Goal: Task Accomplishment & Management: Use online tool/utility

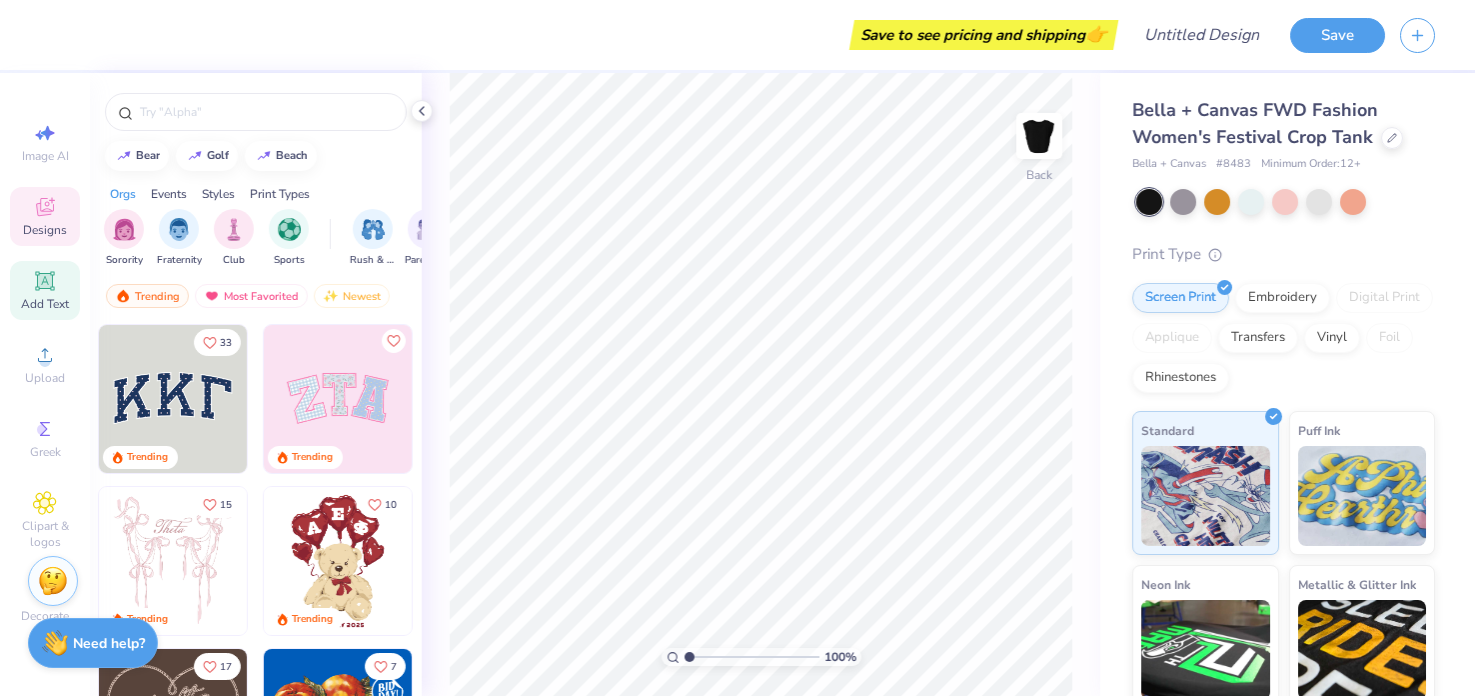
click at [57, 275] on div "Add Text" at bounding box center [45, 290] width 70 height 59
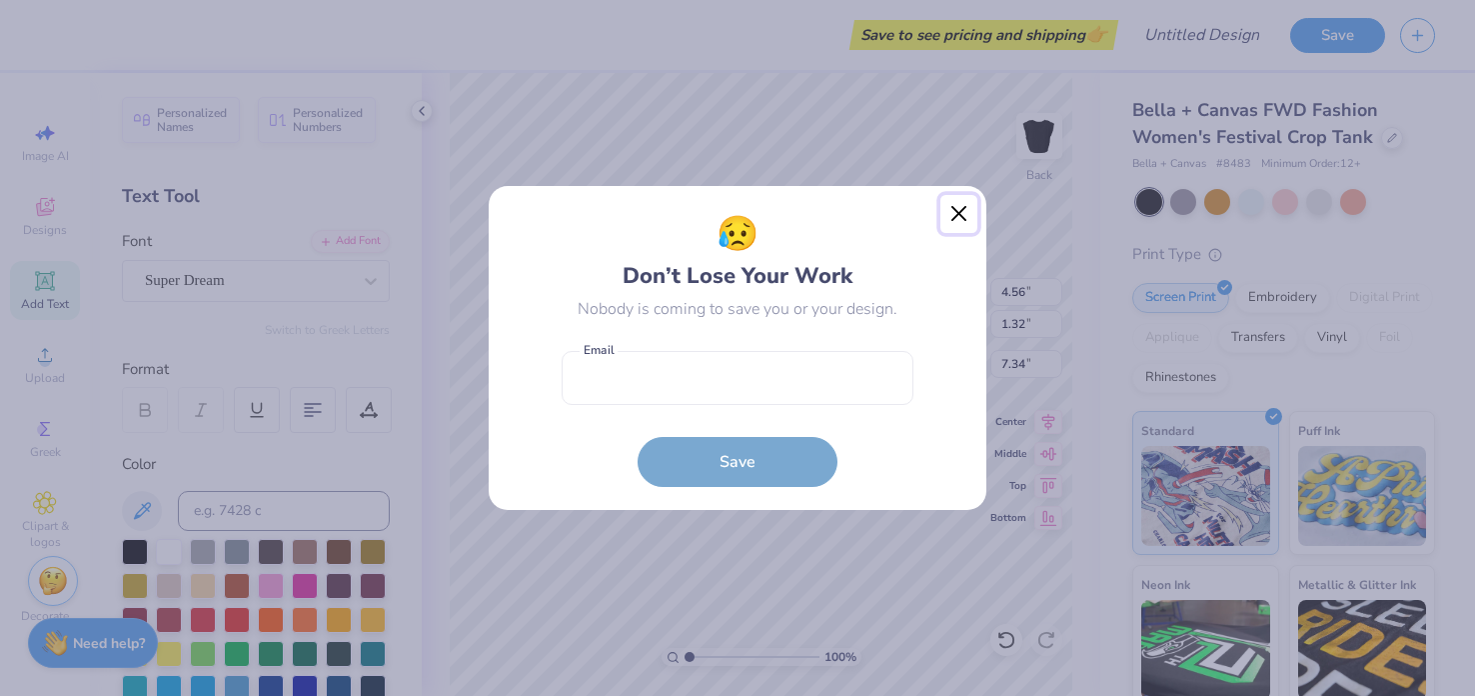
click at [950, 207] on button "Close" at bounding box center [959, 214] width 38 height 38
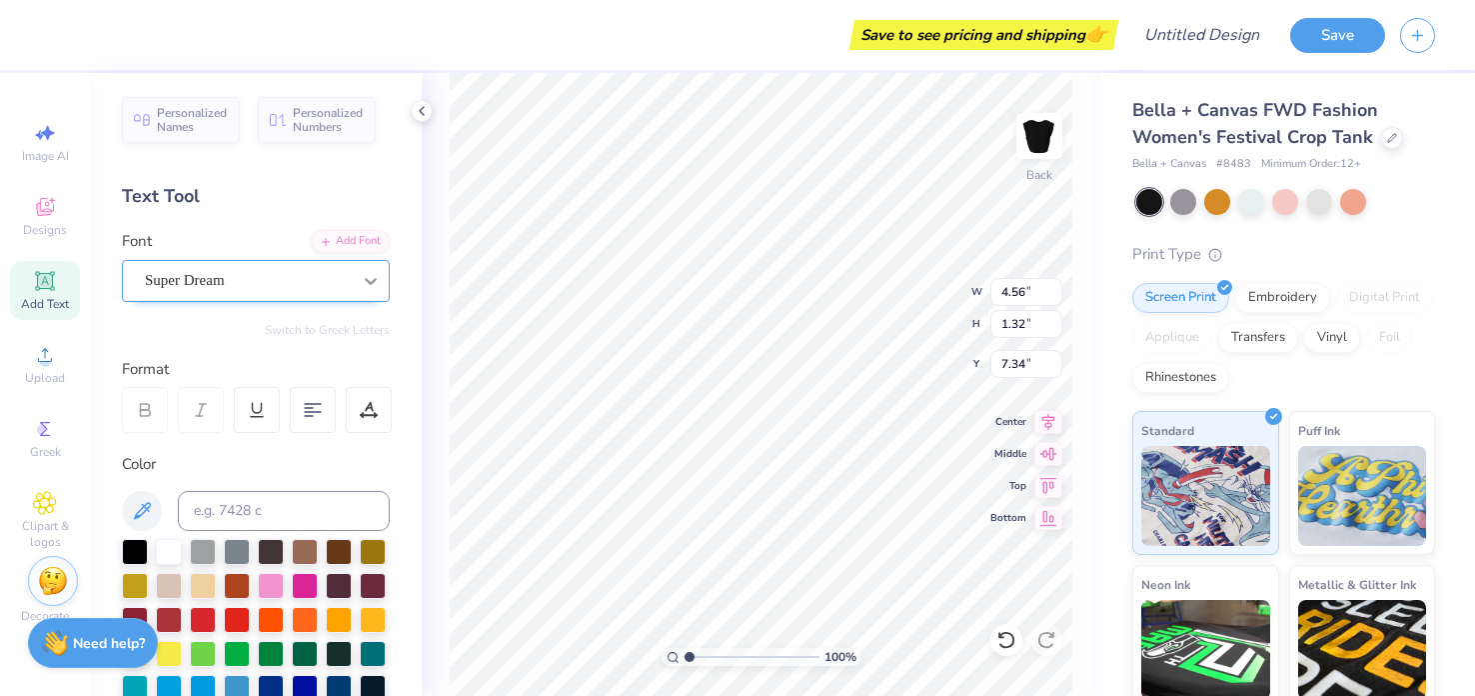
click at [372, 285] on icon at bounding box center [371, 281] width 20 height 20
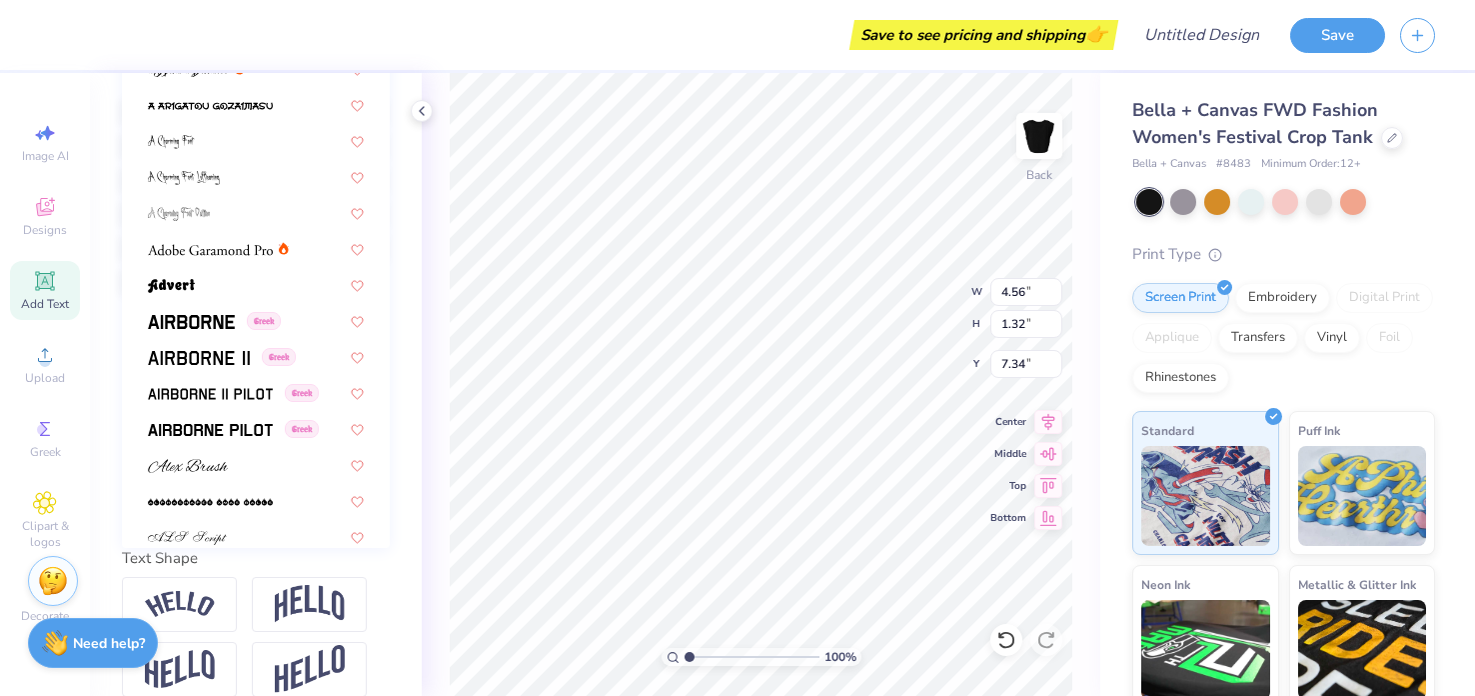
scroll to position [437, 0]
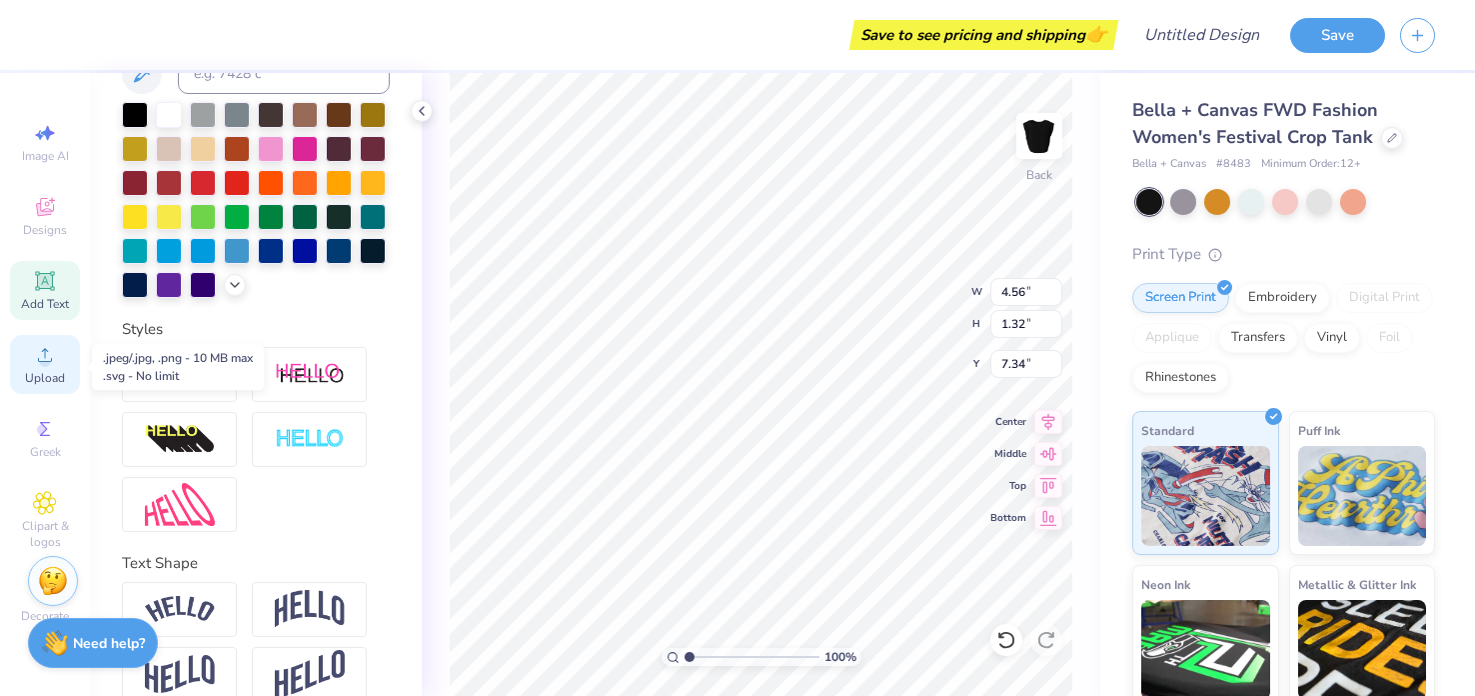
click at [34, 360] on icon at bounding box center [45, 355] width 24 height 24
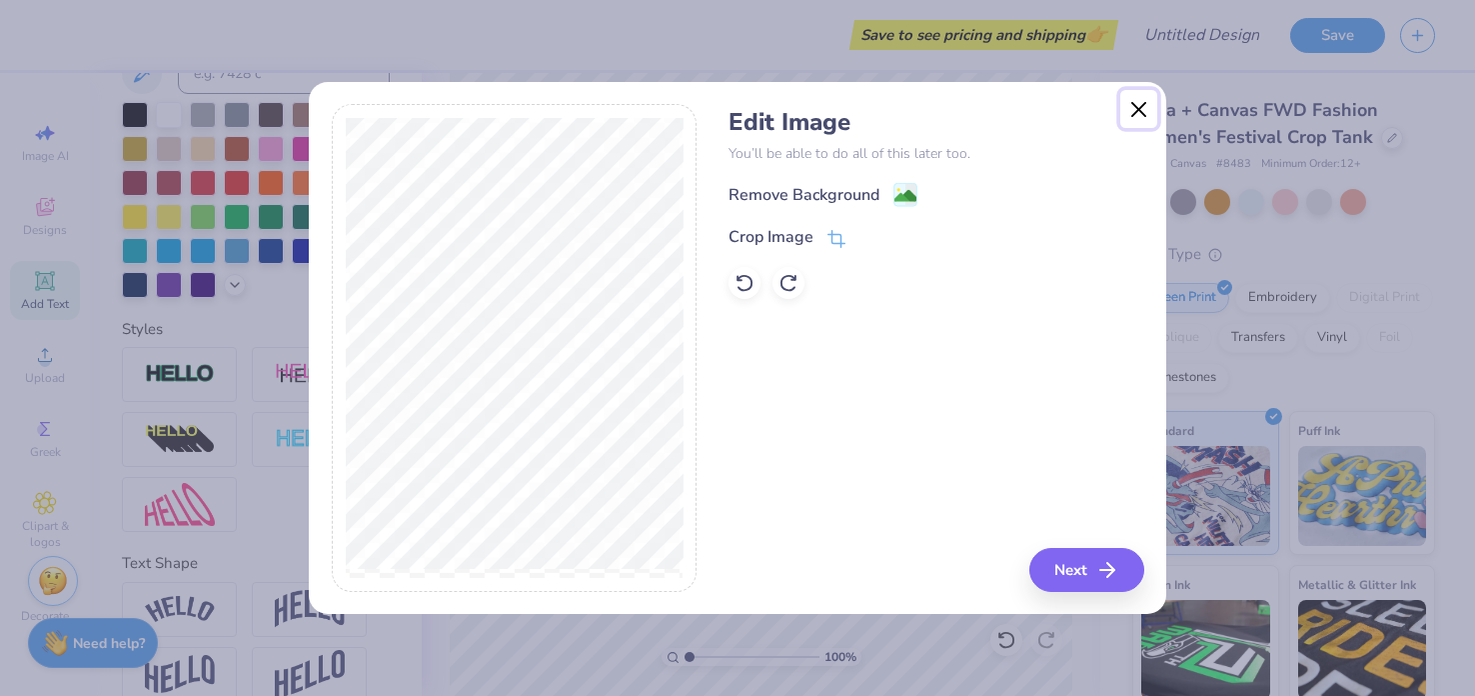
click at [1137, 110] on button "Close" at bounding box center [1139, 109] width 38 height 38
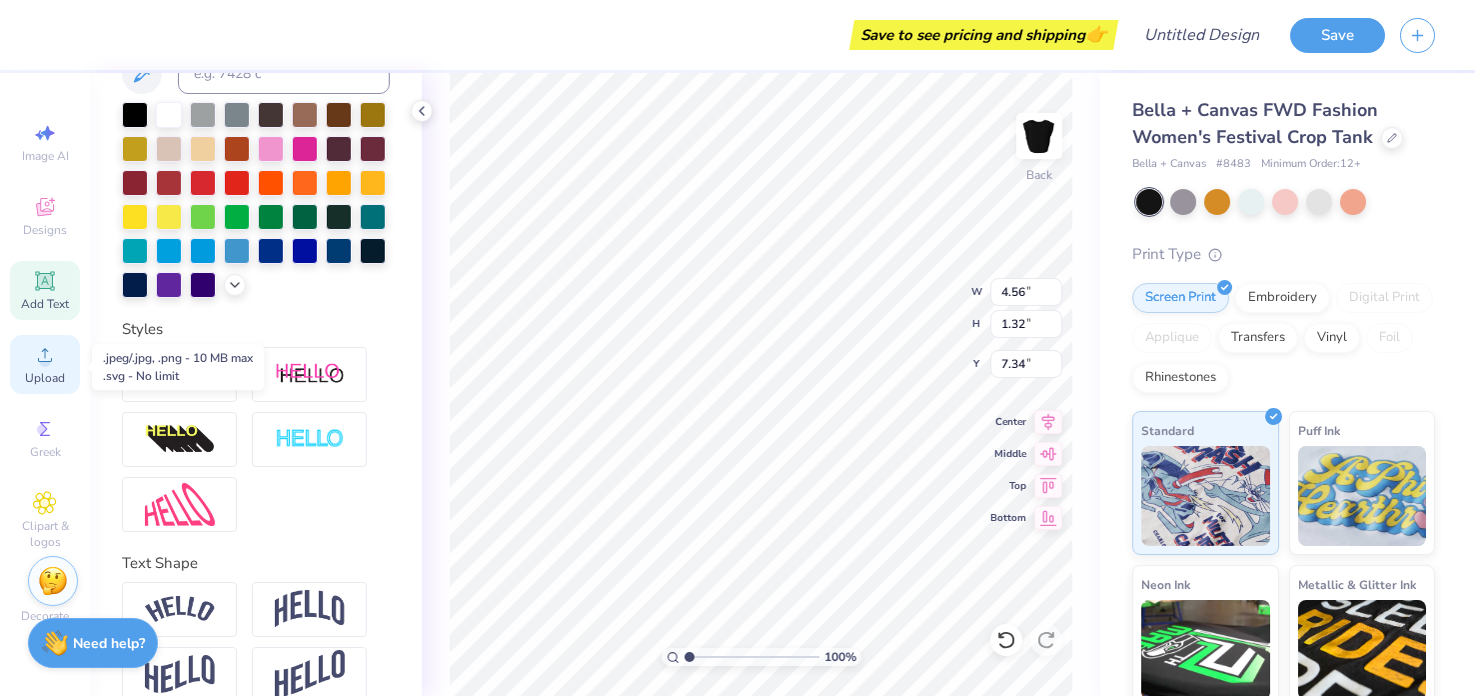
click at [42, 356] on icon at bounding box center [45, 355] width 24 height 24
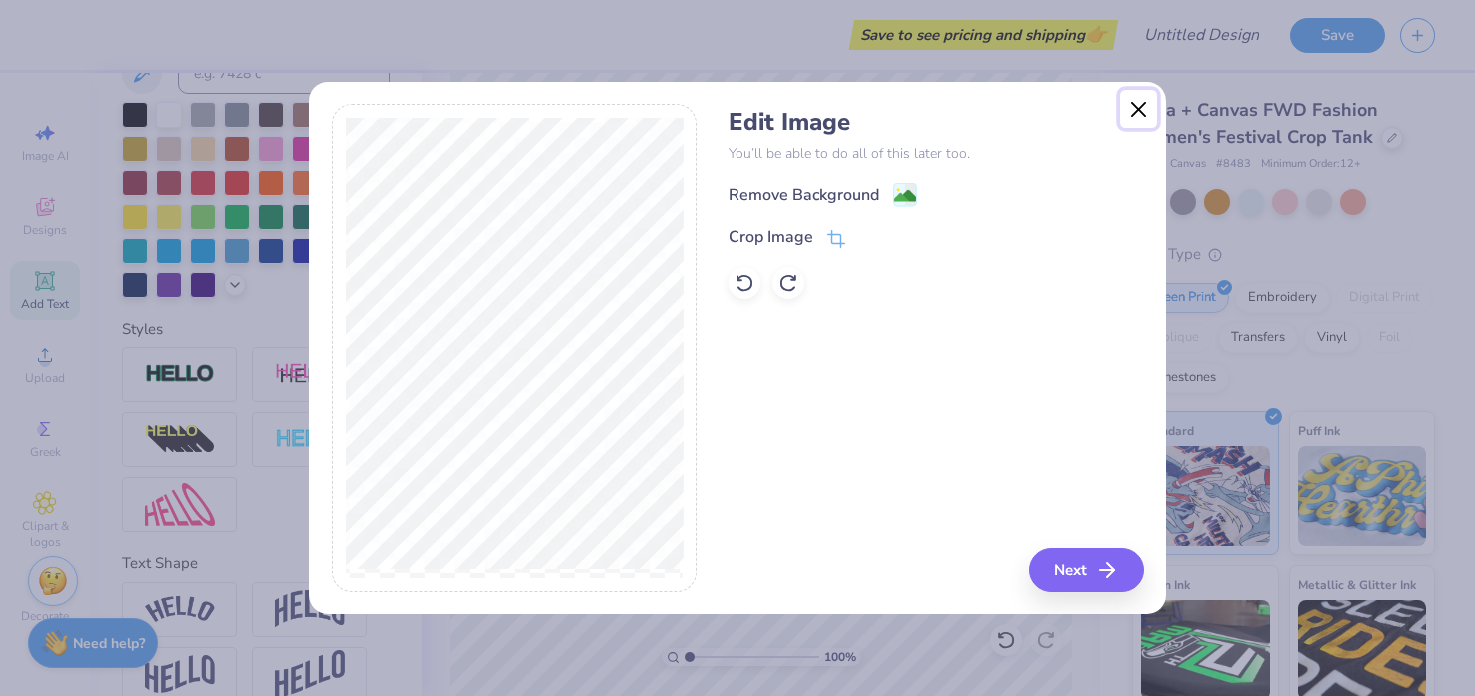
click at [1139, 109] on button "Close" at bounding box center [1139, 109] width 38 height 38
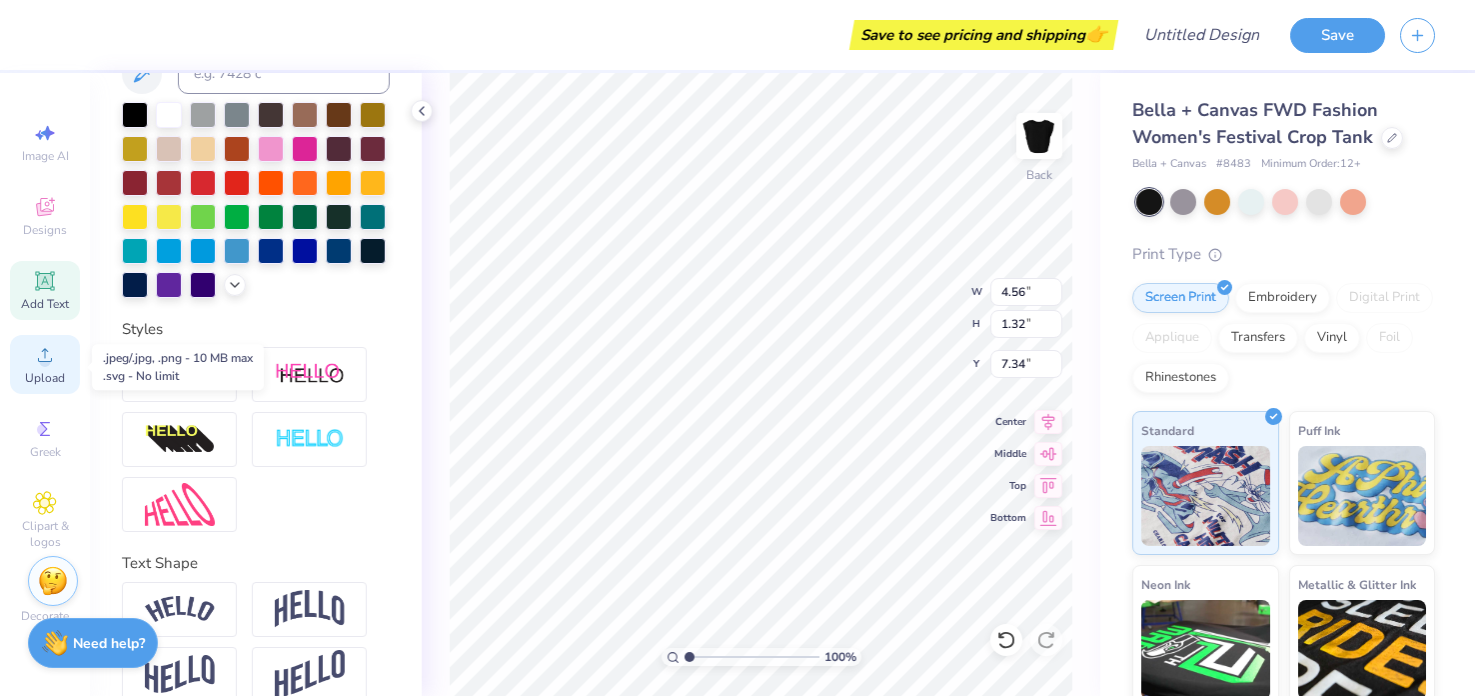
click at [57, 369] on div "Upload" at bounding box center [45, 364] width 70 height 59
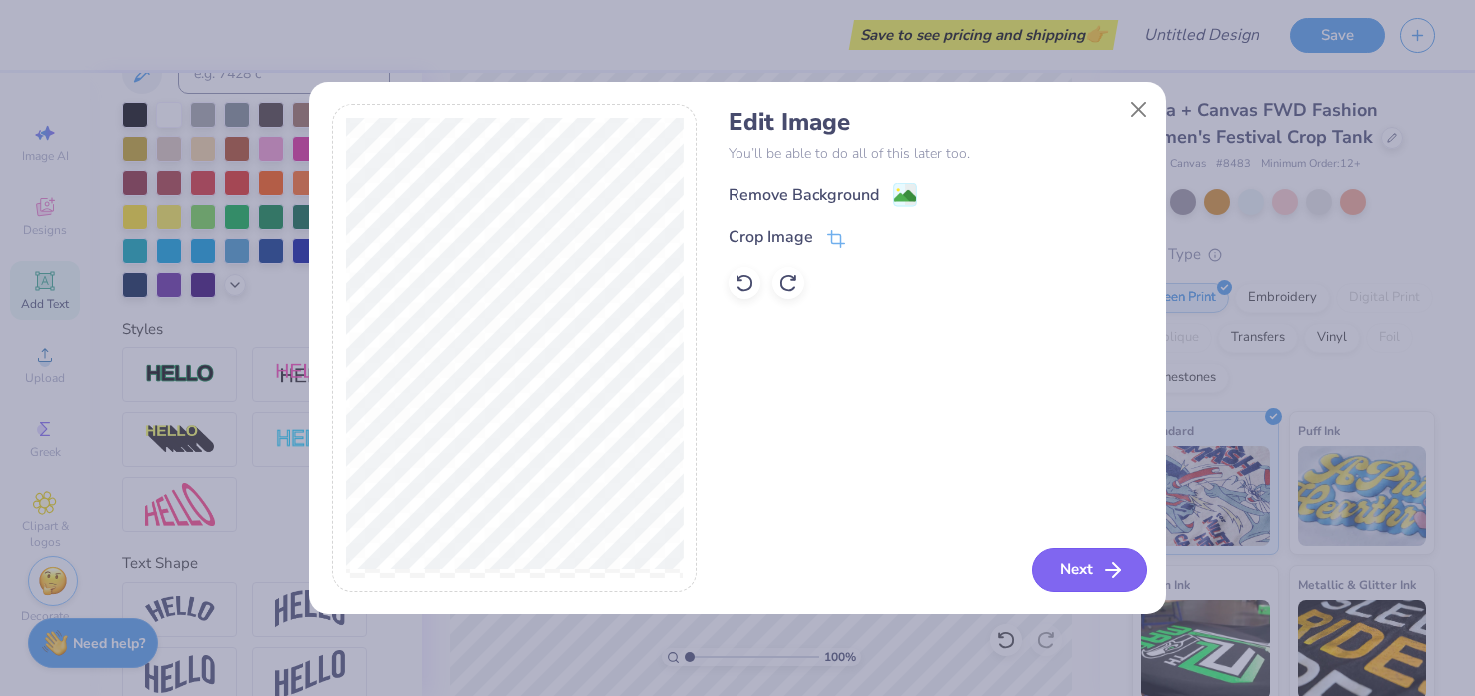
click at [1080, 563] on button "Next" at bounding box center [1089, 570] width 115 height 44
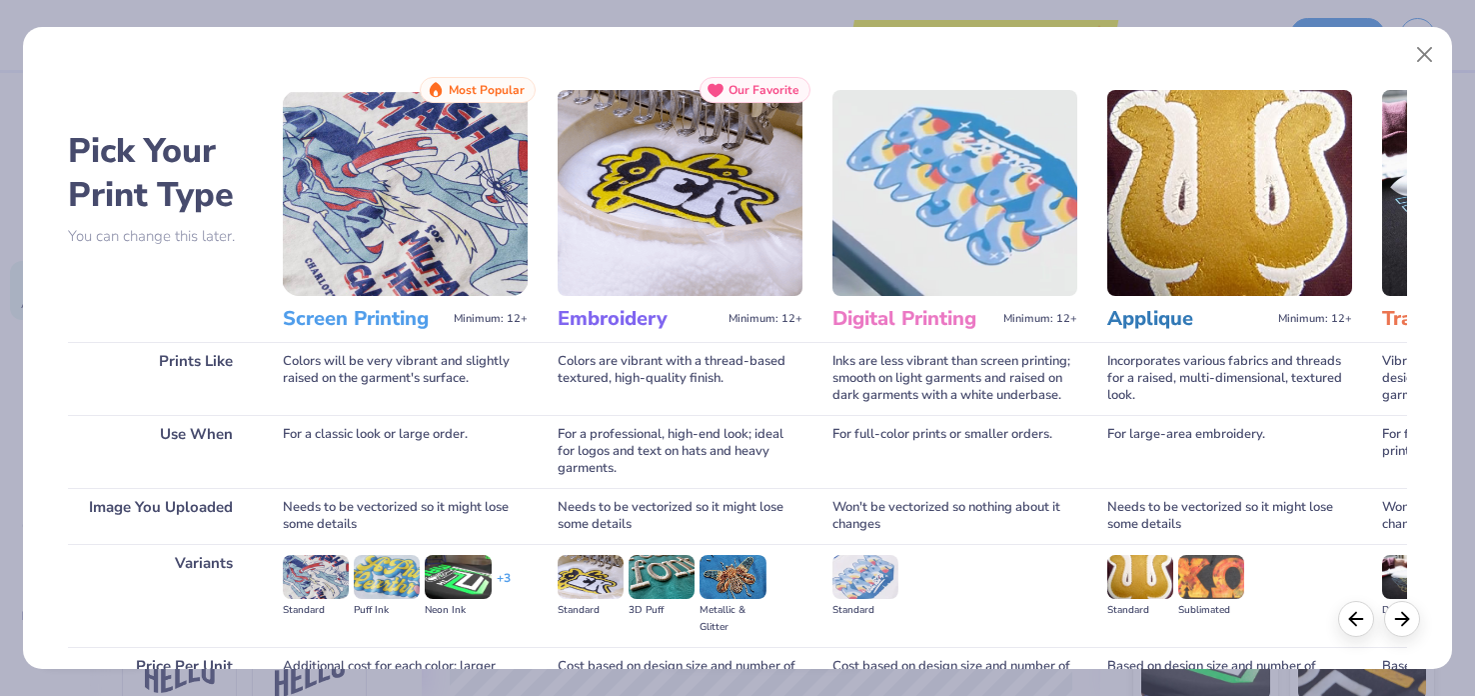
click at [451, 248] on img at bounding box center [405, 193] width 245 height 206
click at [1434, 55] on button "Close" at bounding box center [1425, 55] width 38 height 38
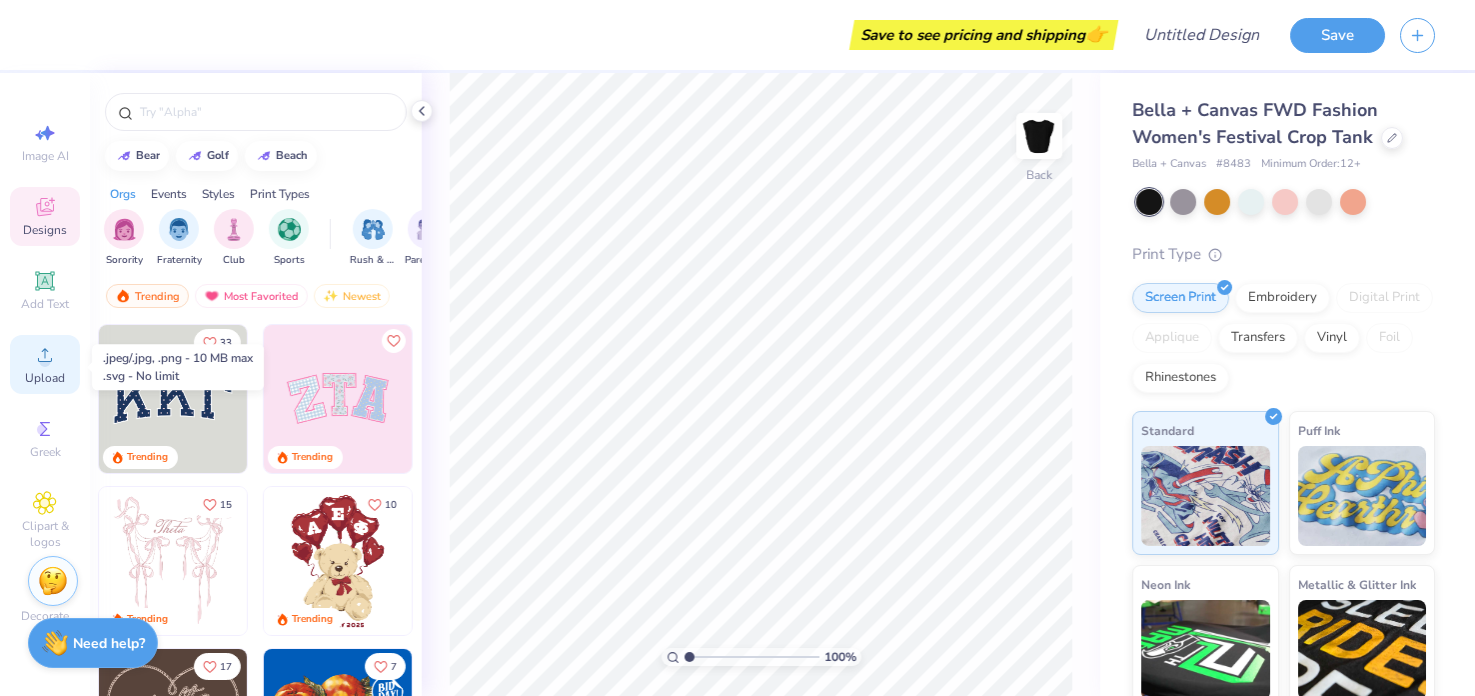
click at [64, 375] on div "Upload" at bounding box center [45, 364] width 70 height 59
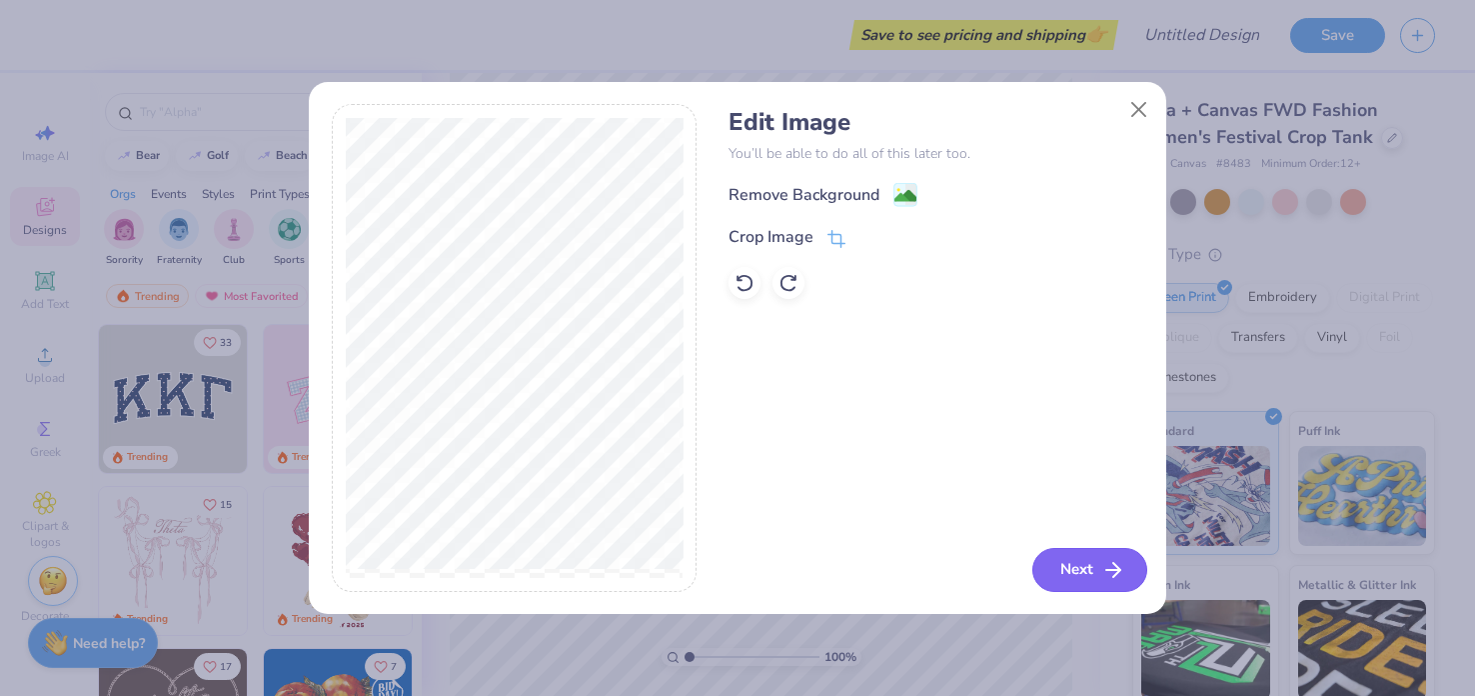
click at [1095, 583] on button "Next" at bounding box center [1089, 570] width 115 height 44
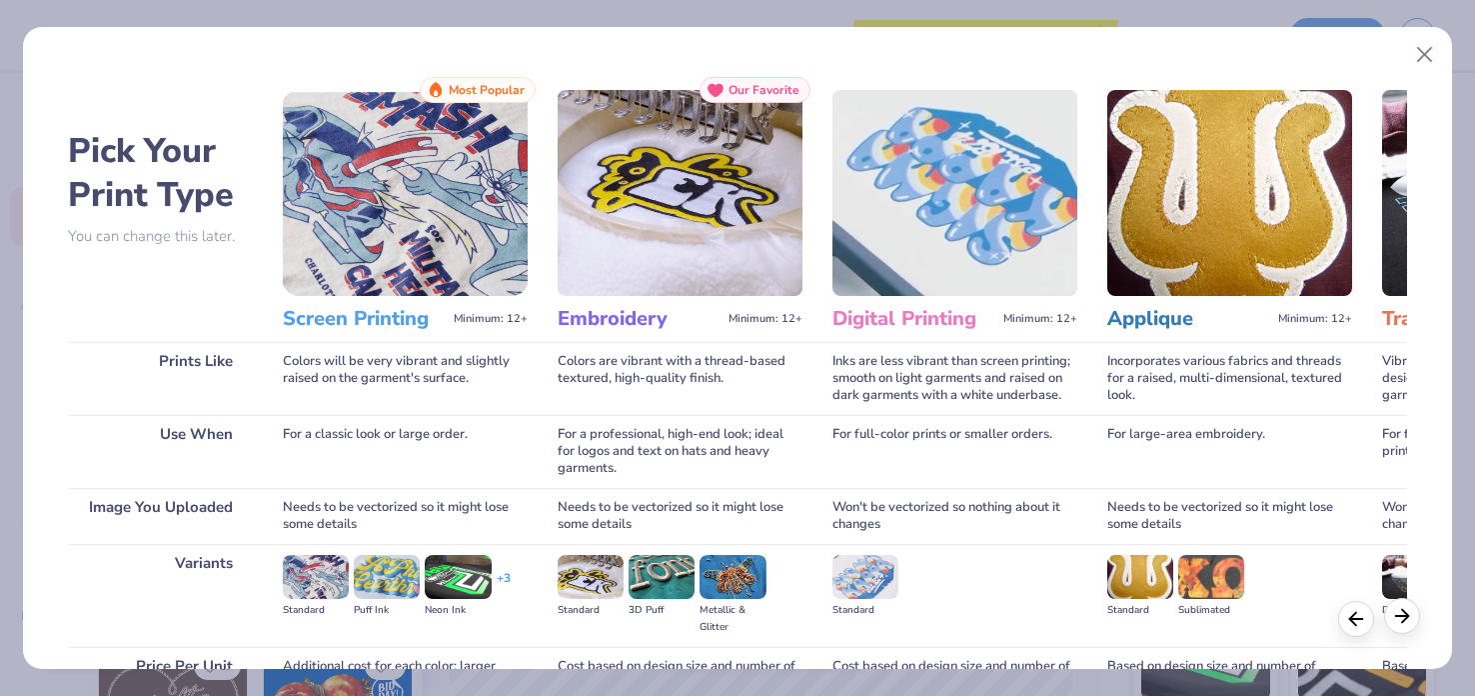
click at [1402, 629] on div at bounding box center [1402, 616] width 36 height 36
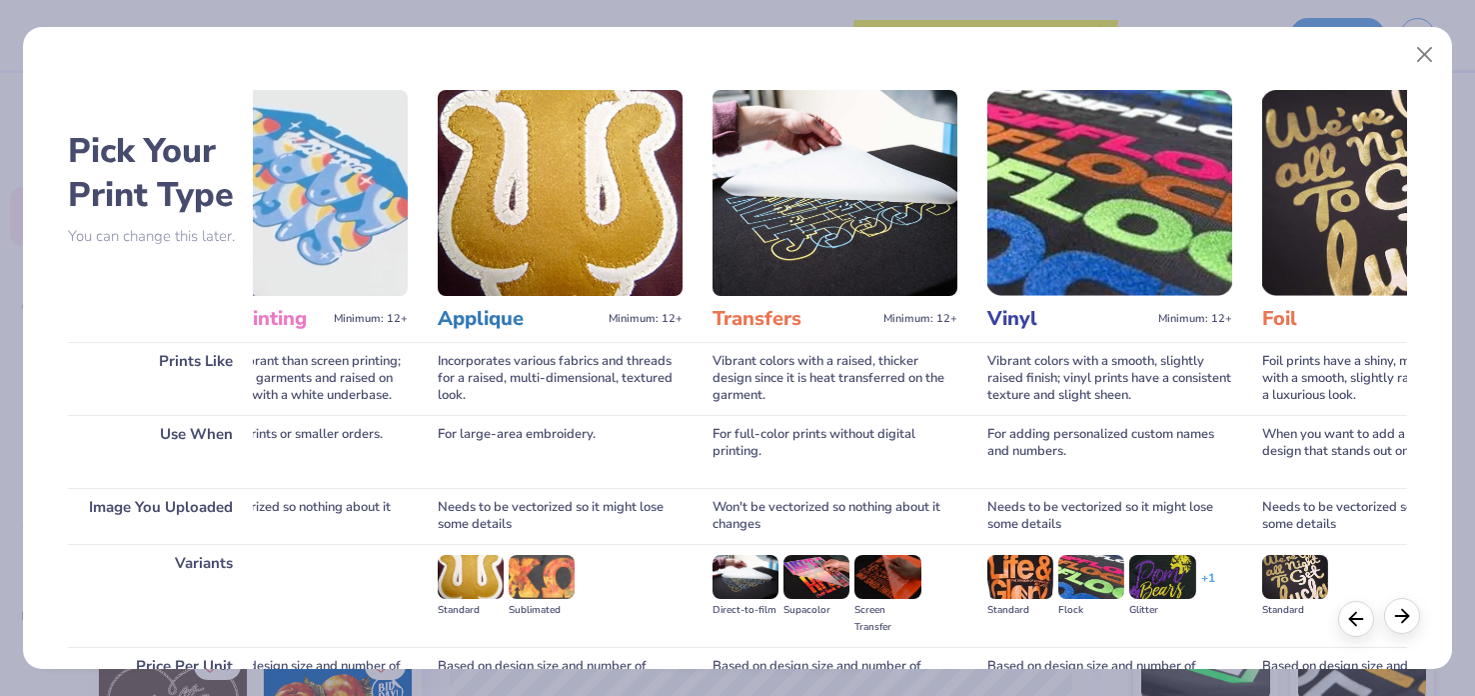
click at [1402, 629] on div at bounding box center [1402, 616] width 36 height 36
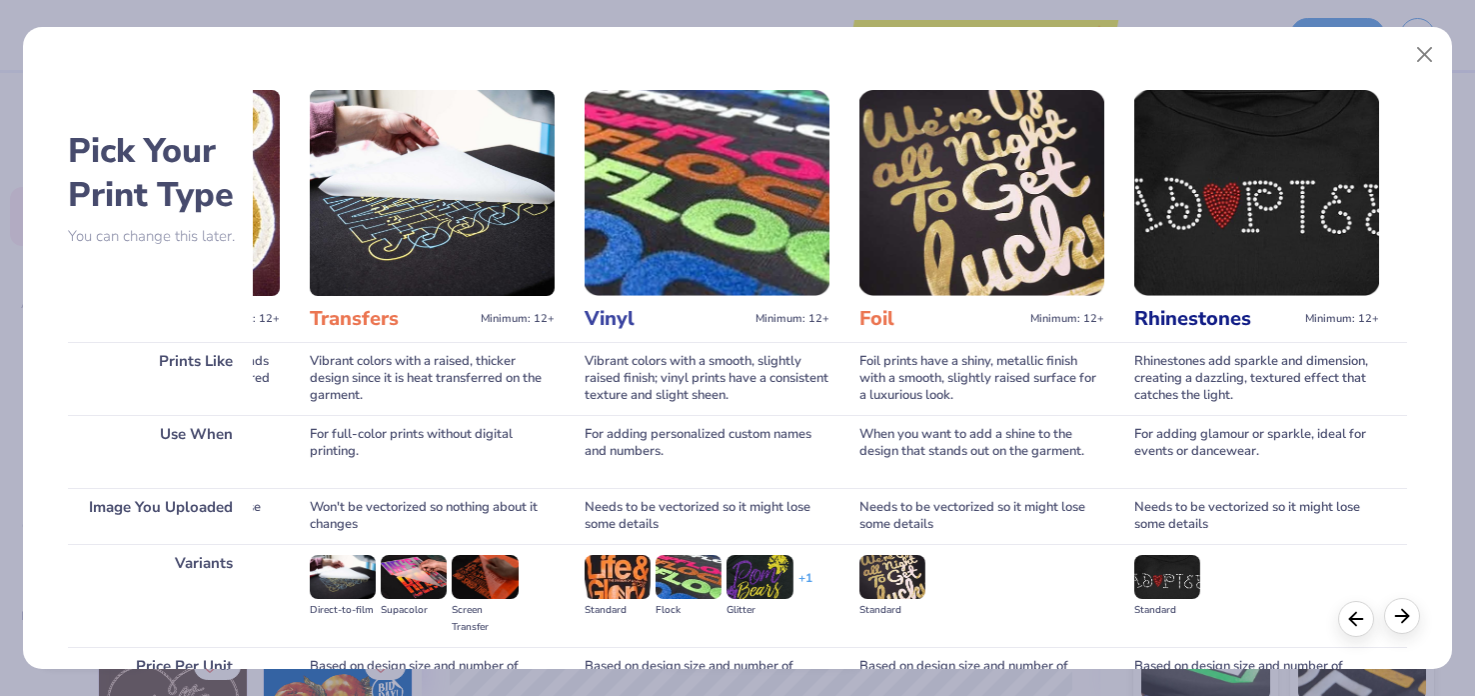
scroll to position [0, 1073]
click at [1402, 629] on div at bounding box center [1402, 616] width 36 height 36
click at [1430, 52] on button "Close" at bounding box center [1425, 55] width 38 height 38
